Goal: Find specific page/section: Find specific page/section

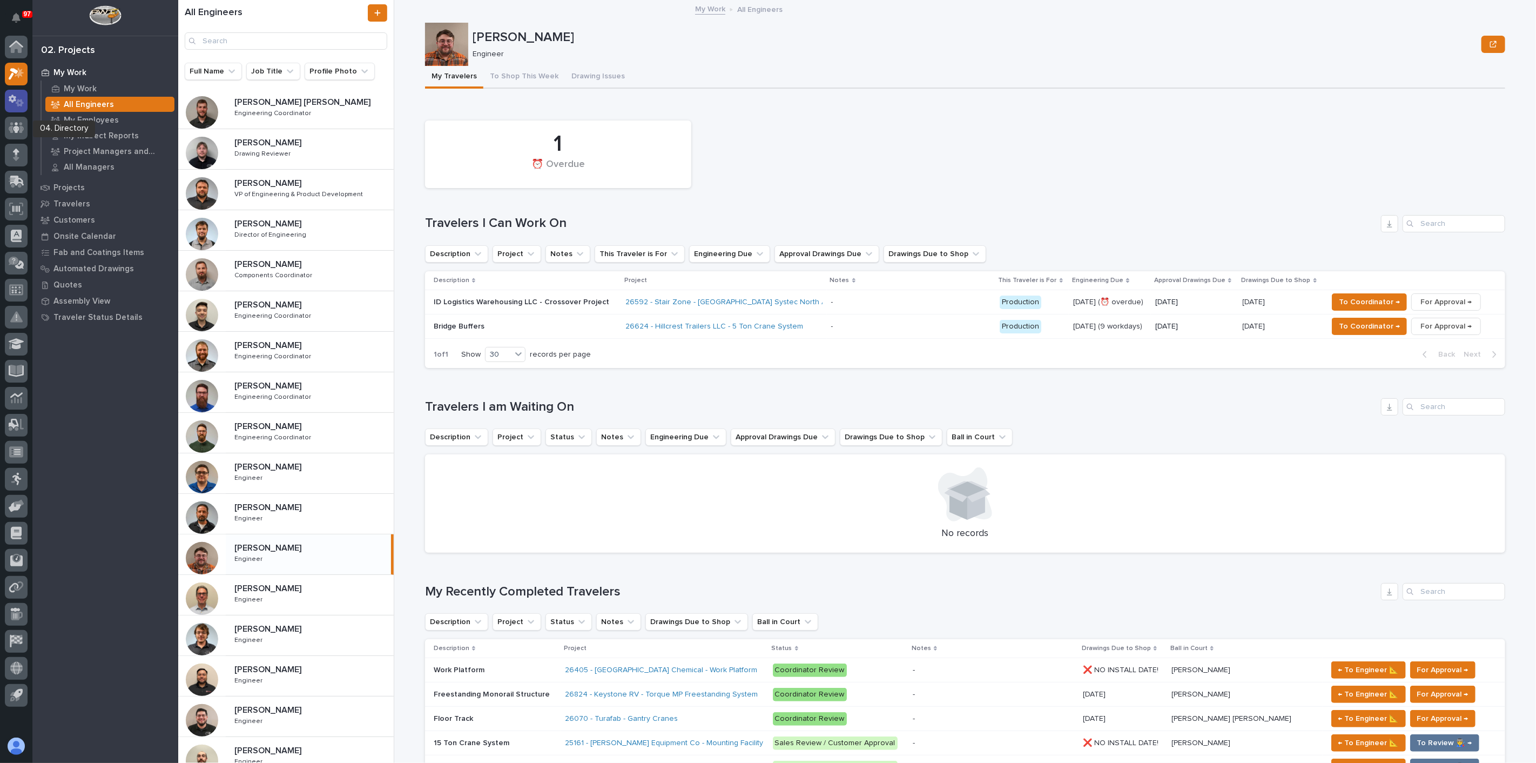
click at [12, 101] on icon at bounding box center [13, 99] width 8 height 8
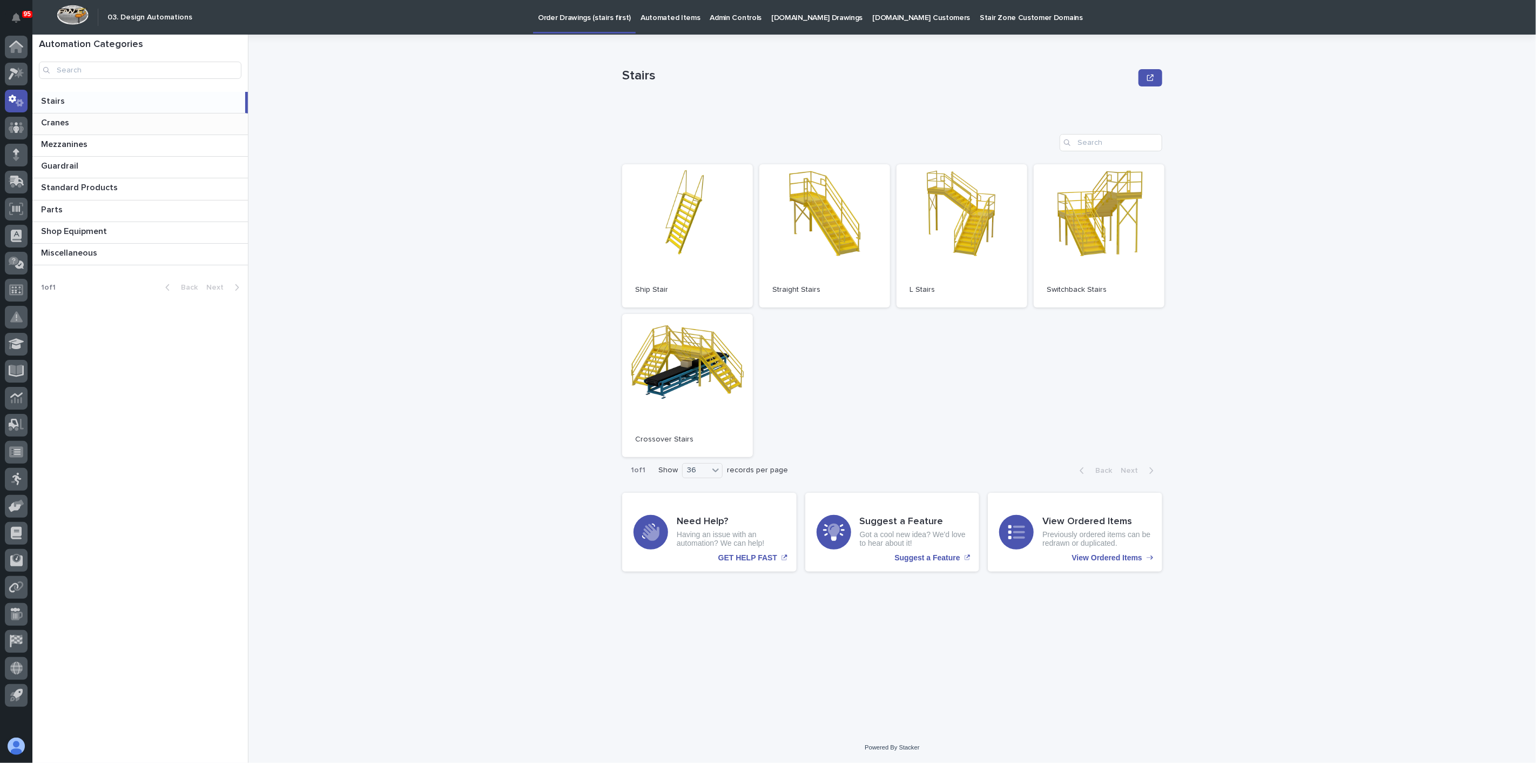
click at [46, 118] on p "Cranes" at bounding box center [56, 122] width 30 height 12
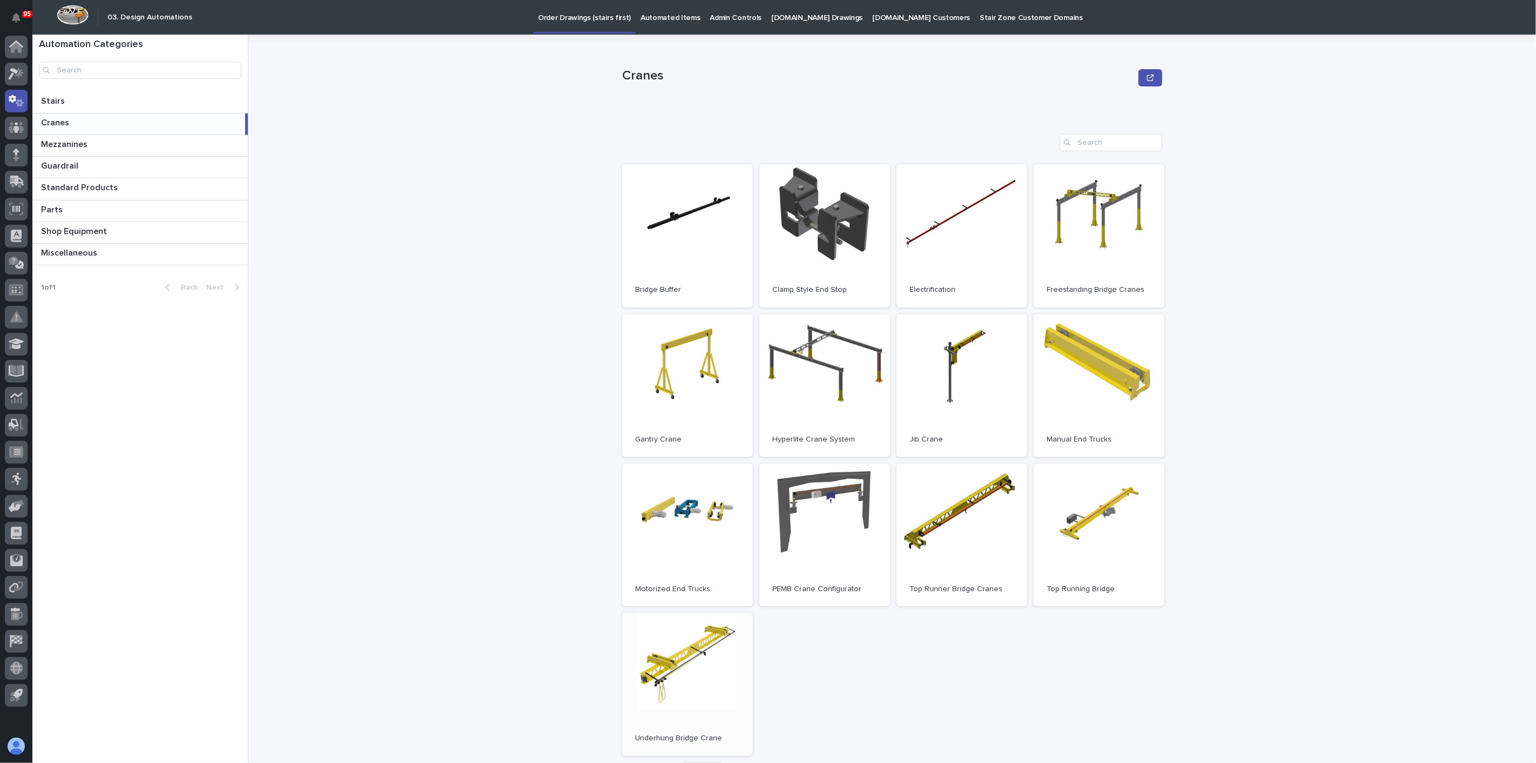
click at [699, 648] on link "Open" at bounding box center [687, 683] width 131 height 143
